Goal: Information Seeking & Learning: Learn about a topic

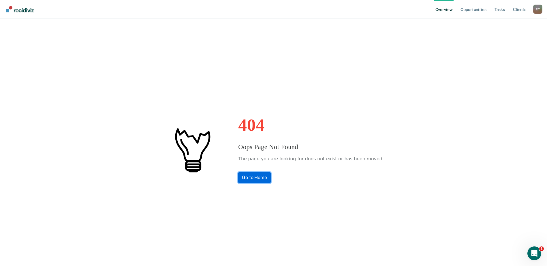
click at [265, 178] on link "Go to Home" at bounding box center [254, 177] width 33 height 11
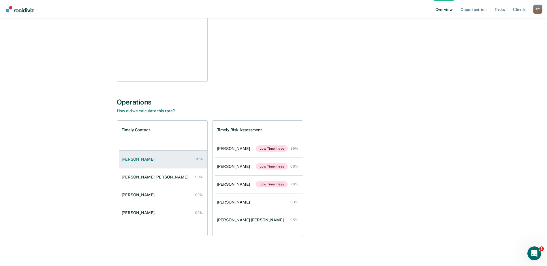
scroll to position [23, 0]
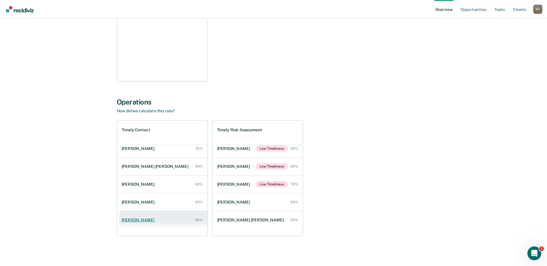
click at [146, 218] on div "Janeth Savage" at bounding box center [139, 220] width 35 height 5
